Goal: Navigation & Orientation: Find specific page/section

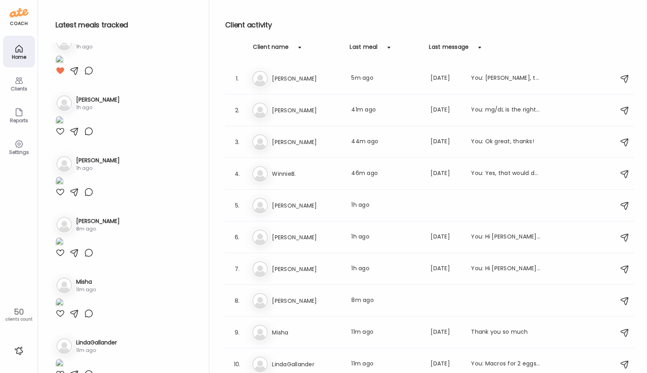
scroll to position [278, 0]
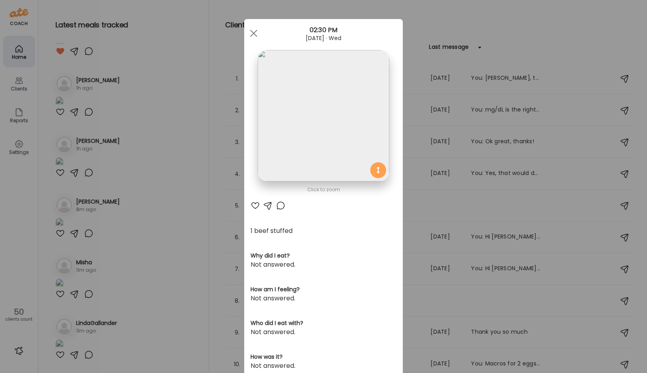
click at [319, 125] on img at bounding box center [323, 115] width 131 height 131
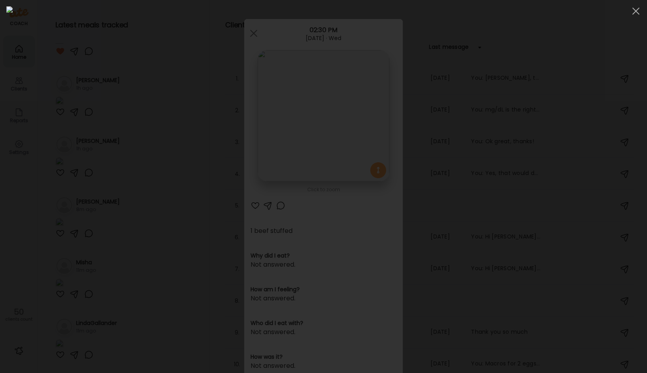
click at [319, 125] on img at bounding box center [323, 186] width 634 height 360
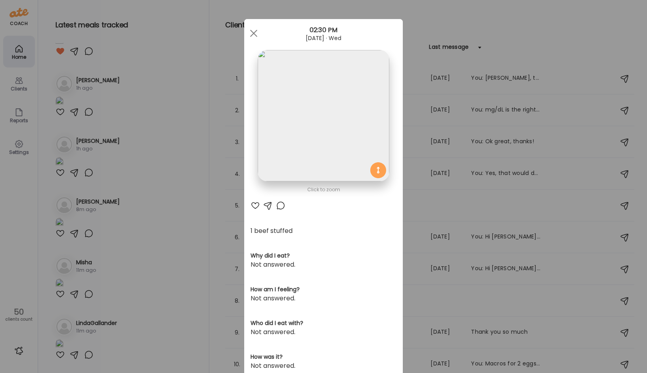
click at [190, 255] on div "Ate Coach Dashboard Wahoo! It’s official Take a moment to set up your Coach Pro…" at bounding box center [323, 186] width 647 height 373
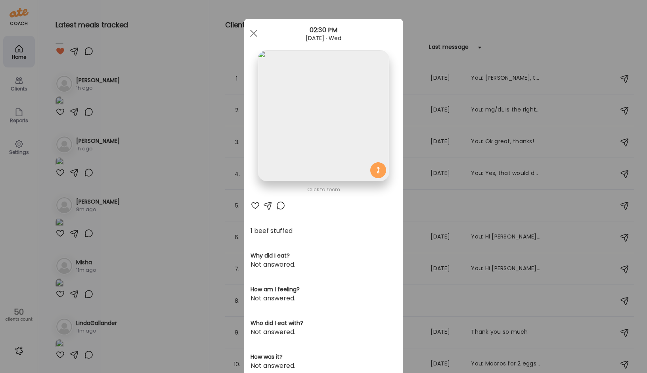
click at [206, 237] on div "Ate Coach Dashboard Wahoo! It’s official Take a moment to set up your Coach Pro…" at bounding box center [323, 186] width 647 height 373
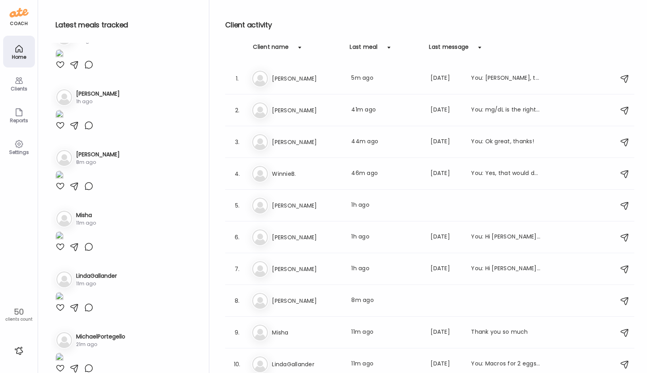
scroll to position [476, 0]
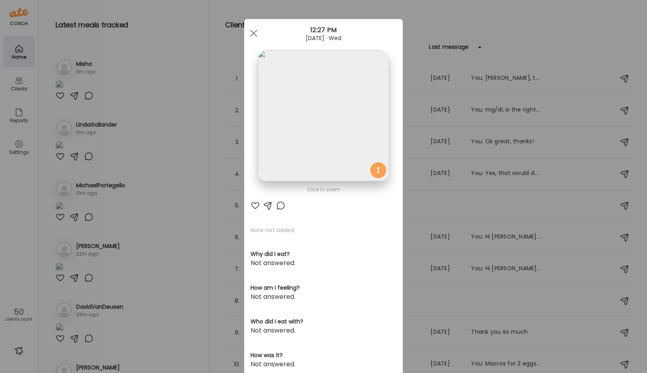
click at [322, 128] on img at bounding box center [323, 115] width 131 height 131
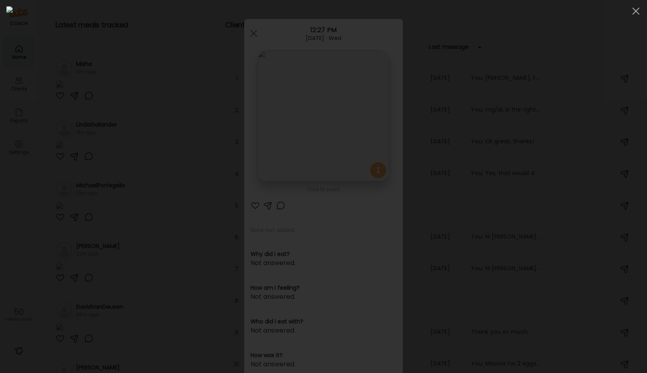
click at [113, 126] on div at bounding box center [323, 186] width 634 height 360
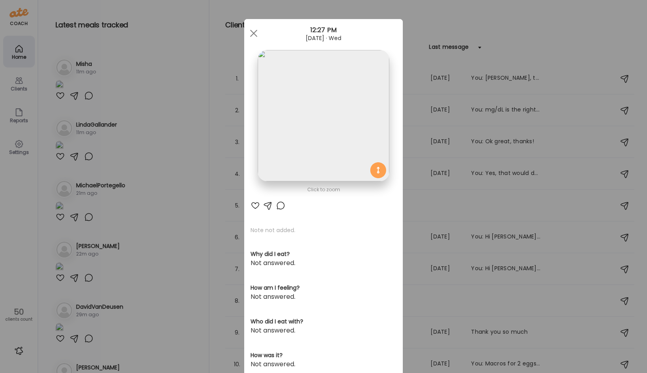
click at [176, 138] on div "Ate Coach Dashboard Wahoo! It’s official Take a moment to set up your Coach Pro…" at bounding box center [323, 186] width 647 height 373
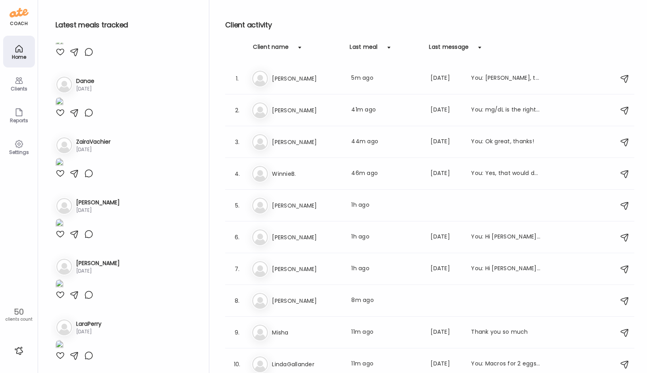
scroll to position [2538, 0]
